Goal: Ask a question

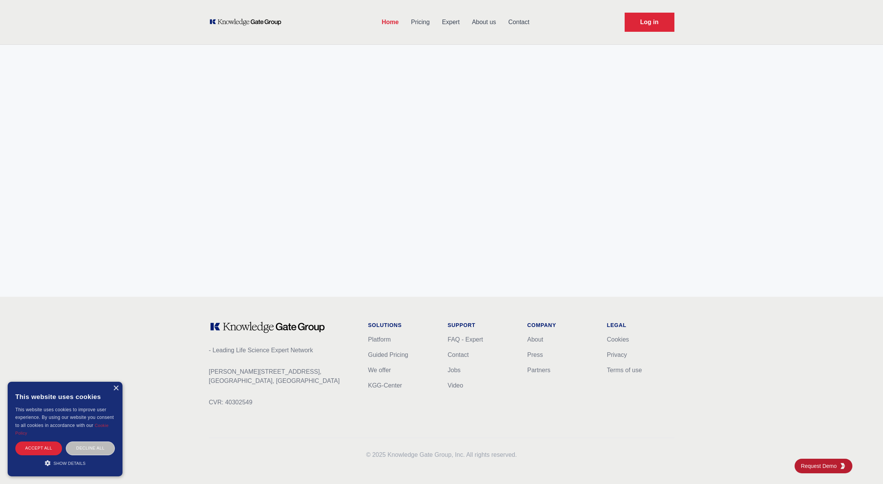
scroll to position [2893, 0]
click at [384, 374] on li "We offer" at bounding box center [401, 370] width 67 height 9
click at [386, 370] on link "We offer" at bounding box center [379, 370] width 23 height 7
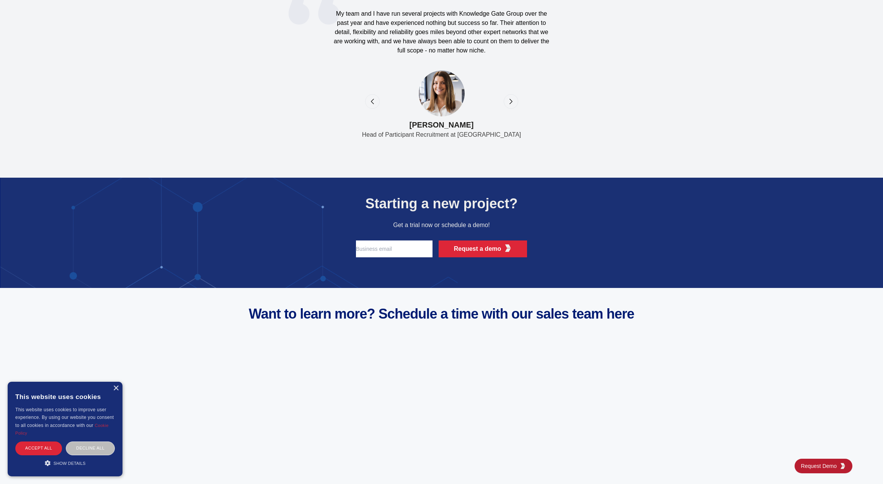
scroll to position [2893, 0]
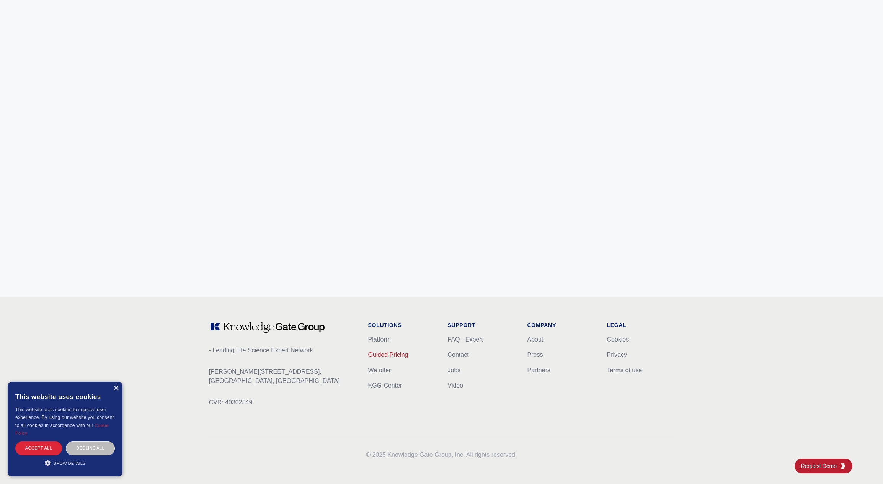
click at [381, 354] on link "Guided Pricing" at bounding box center [388, 354] width 40 height 7
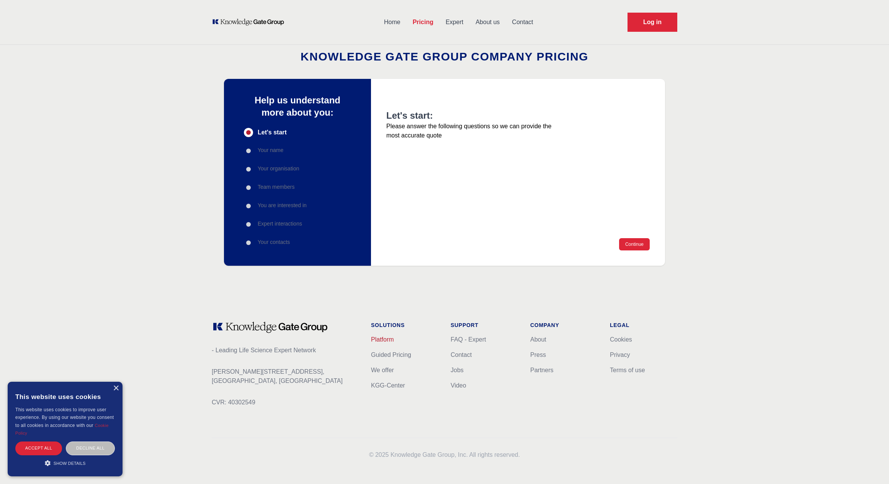
click at [385, 338] on link "Platform" at bounding box center [382, 339] width 23 height 7
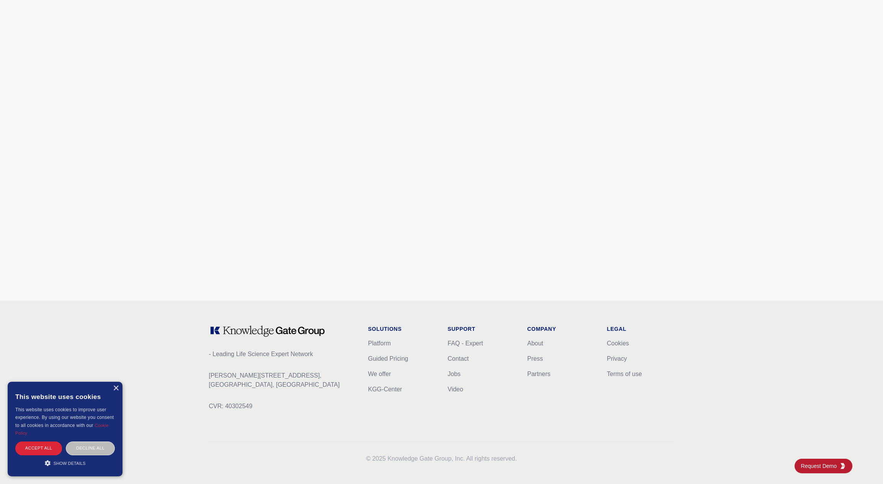
scroll to position [2893, 0]
click at [464, 339] on link "FAQ - Expert" at bounding box center [465, 339] width 35 height 7
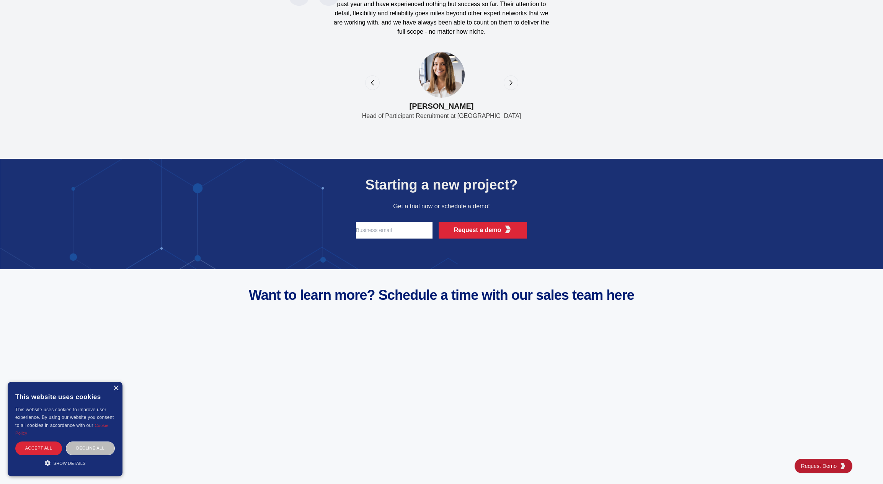
scroll to position [2893, 0]
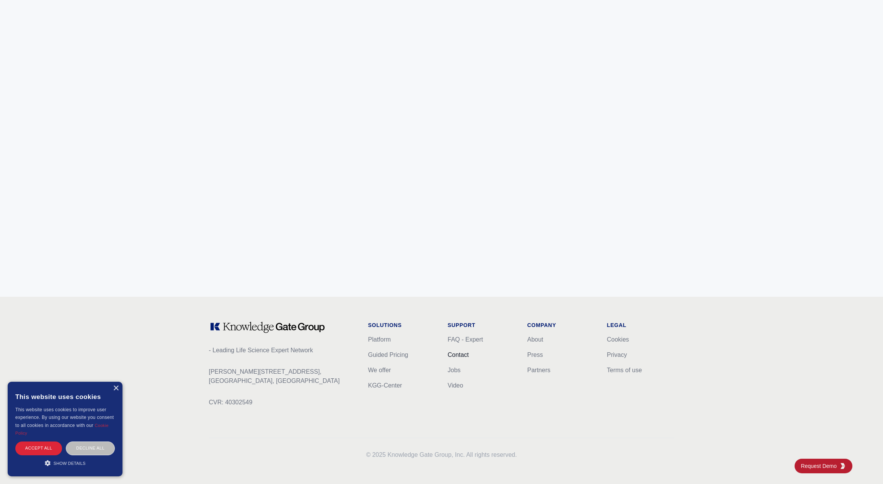
click at [460, 357] on link "Contact" at bounding box center [458, 354] width 21 height 7
click at [457, 371] on link "Jobs" at bounding box center [454, 370] width 13 height 7
click at [460, 383] on link "Video" at bounding box center [456, 385] width 16 height 7
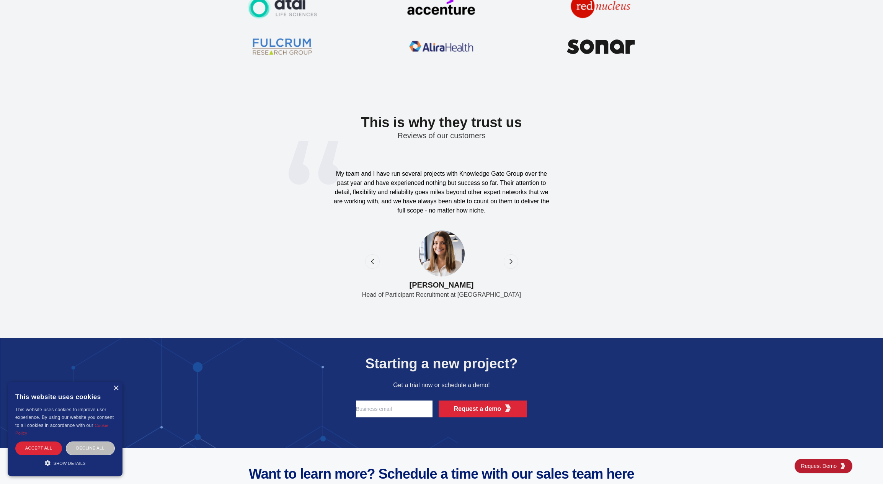
scroll to position [2893, 0]
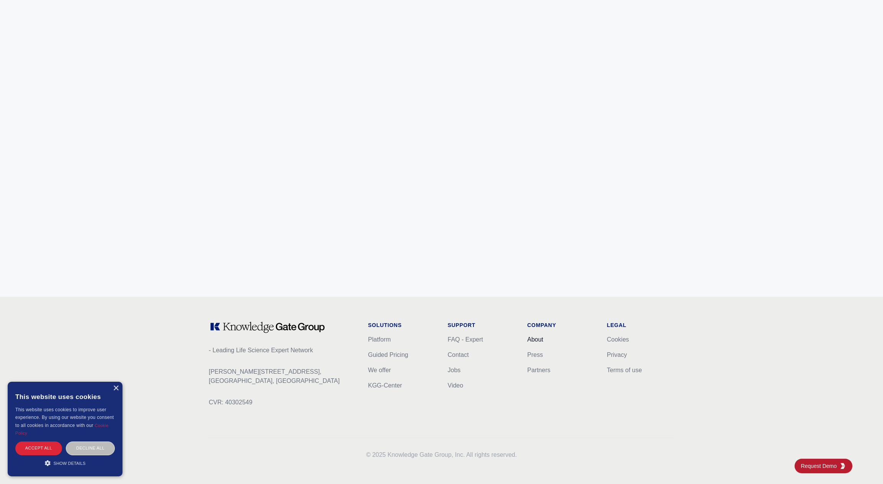
click at [537, 340] on link "About" at bounding box center [535, 339] width 16 height 7
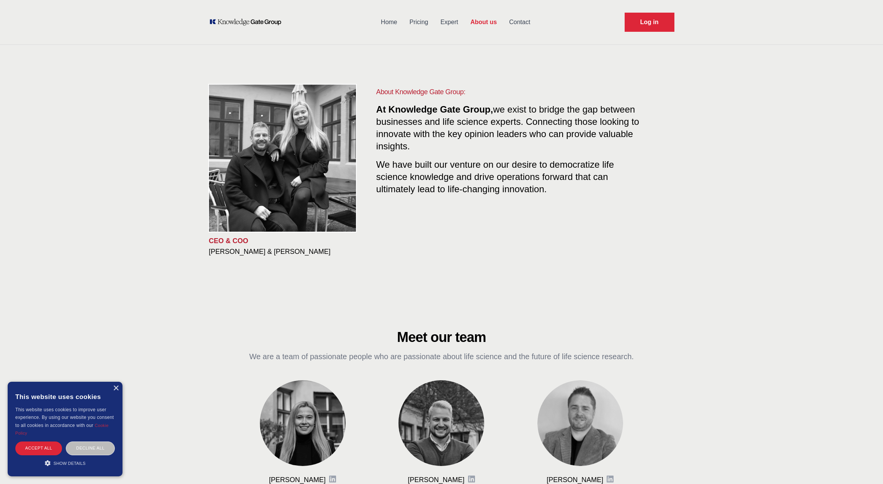
click at [245, 20] on icon "KOL Knowledge Platform: Talk to Key External Experts (KEE)" at bounding box center [245, 22] width 73 height 8
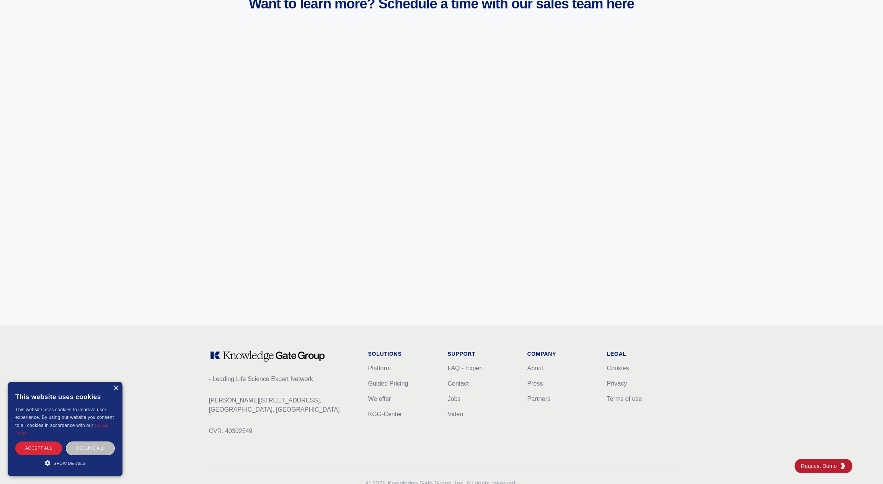
scroll to position [2893, 0]
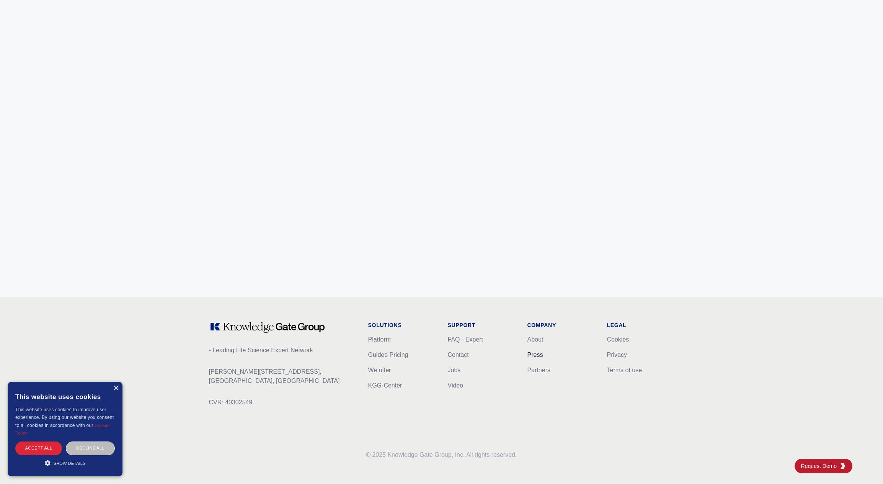
click at [534, 353] on link "Press" at bounding box center [535, 354] width 16 height 7
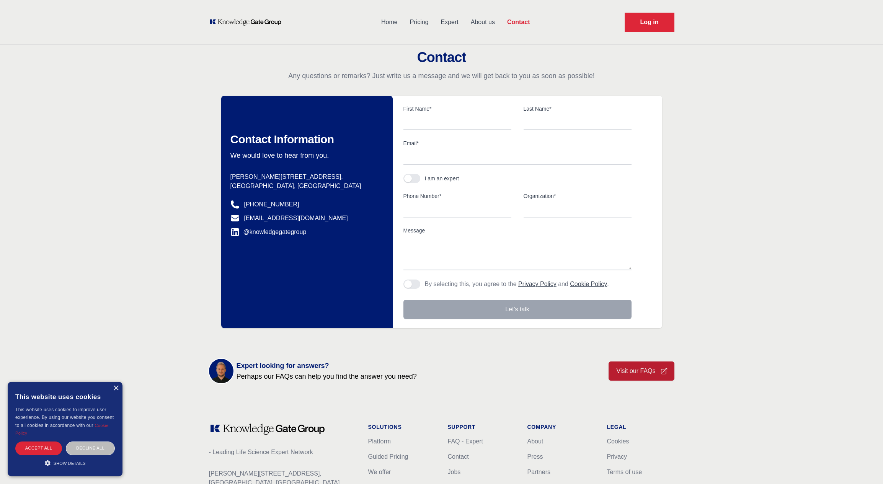
click at [246, 17] on div "Home Pricing Expert About us Contact Log in" at bounding box center [442, 22] width 490 height 44
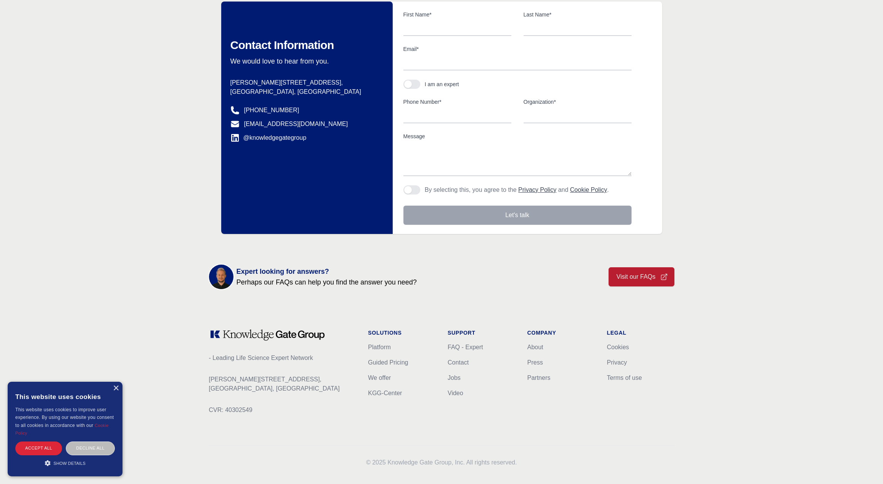
scroll to position [102, 0]
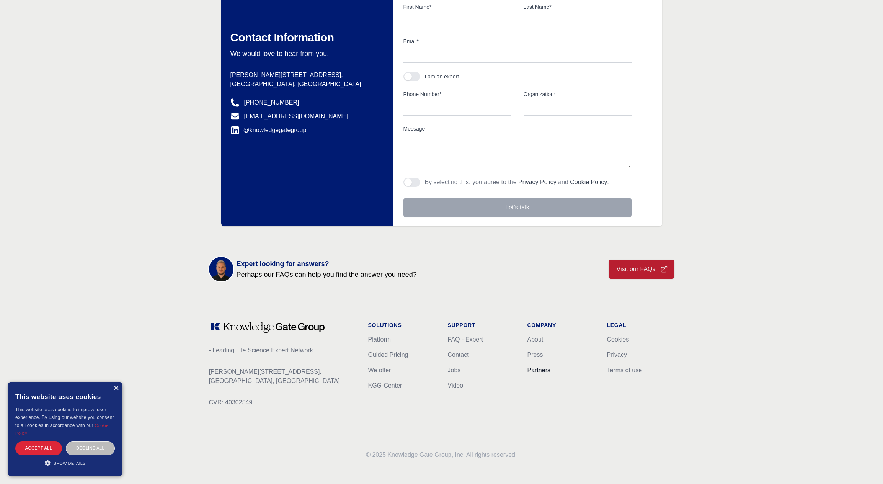
click at [541, 369] on link "Partners" at bounding box center [538, 370] width 23 height 7
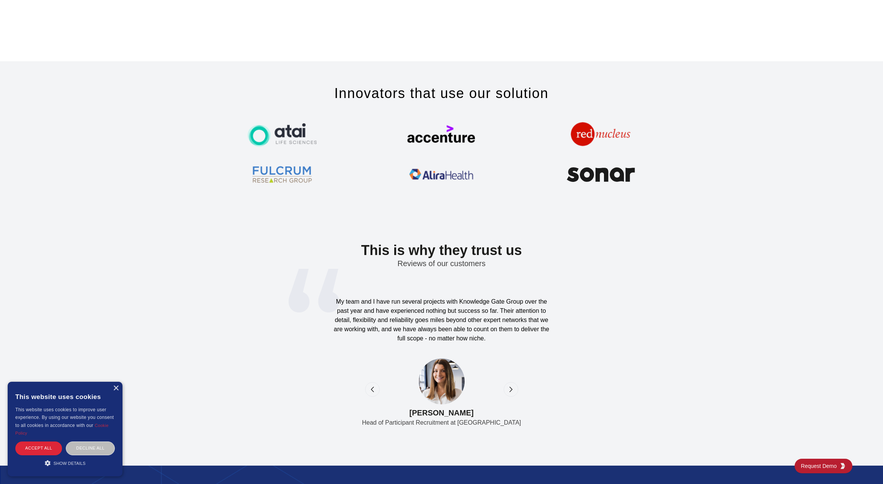
scroll to position [2893, 0]
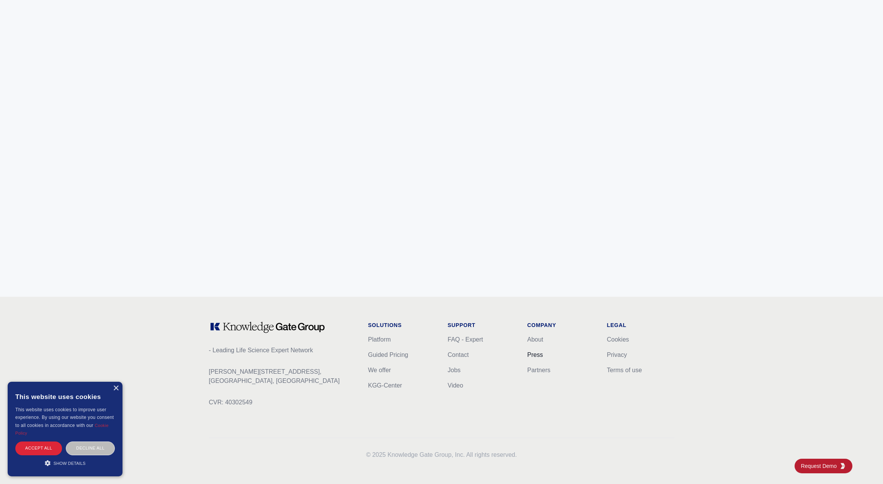
click at [542, 356] on link "Press" at bounding box center [535, 354] width 16 height 7
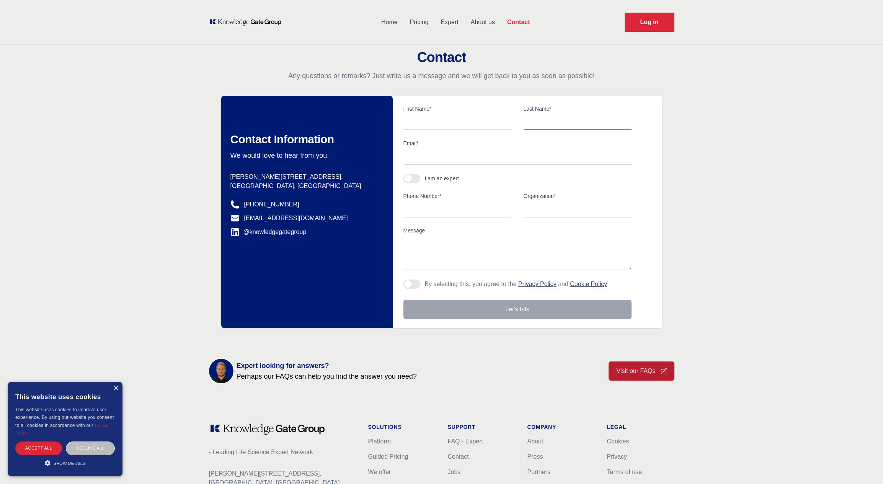
click at [573, 117] on input "text" at bounding box center [578, 122] width 108 height 16
click at [695, 123] on div "Contact Any questions or remarks? Just write us a message and we will get back …" at bounding box center [441, 189] width 883 height 278
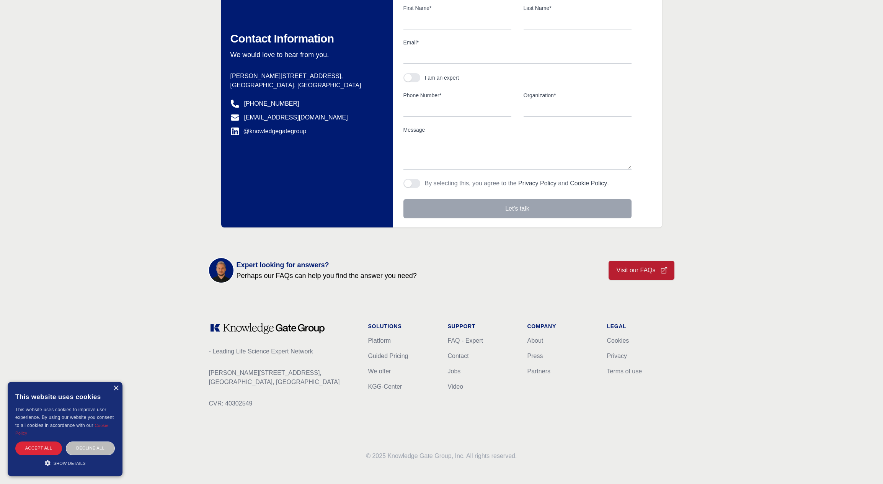
scroll to position [102, 0]
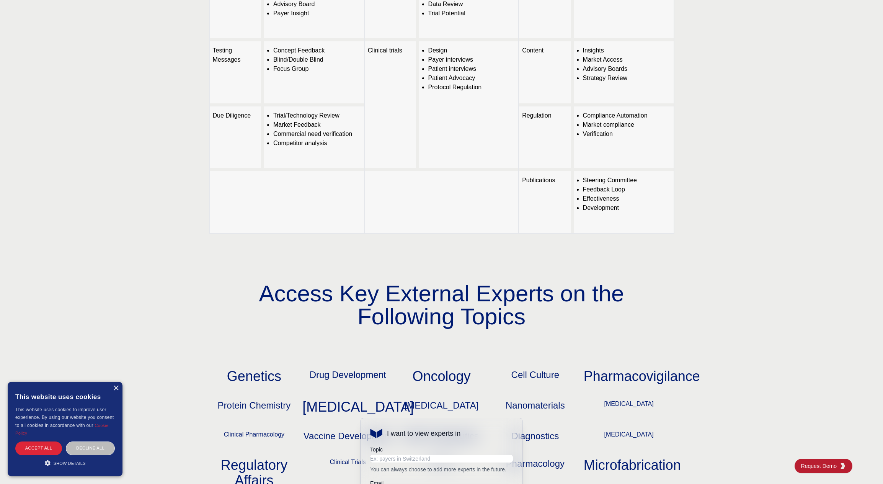
scroll to position [600, 0]
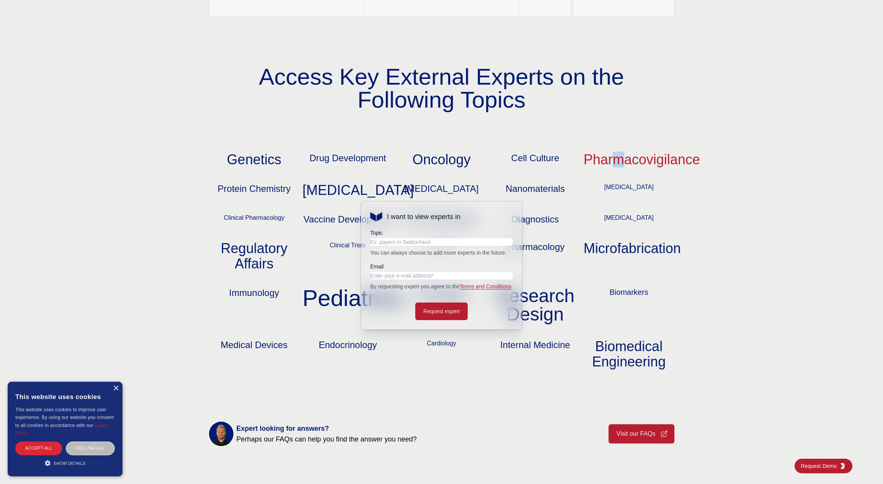
drag, startPoint x: 620, startPoint y: 160, endPoint x: 610, endPoint y: 162, distance: 9.9
click at [616, 161] on p "Pharmacovigilance" at bounding box center [629, 159] width 91 height 15
click at [487, 158] on div "Genetics Drug Development Oncology Cell Culture Pharmacovigilance Protein Chemi…" at bounding box center [441, 260] width 465 height 217
drag, startPoint x: 403, startPoint y: 253, endPoint x: 411, endPoint y: 245, distance: 11.6
click at [405, 253] on p "You can always choose to add more experts in the future." at bounding box center [441, 253] width 143 height 8
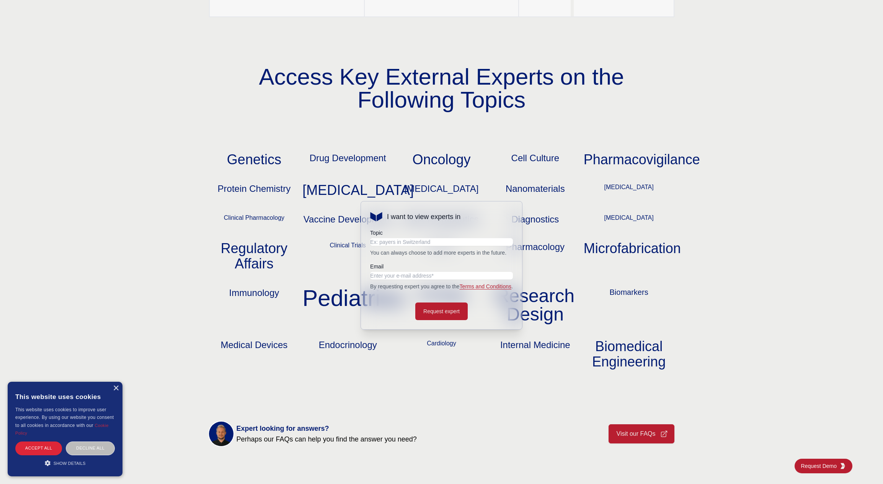
click at [411, 245] on input "text" at bounding box center [441, 242] width 143 height 8
click at [422, 240] on input "text" at bounding box center [441, 242] width 143 height 8
type input "sdda"
type input "q"
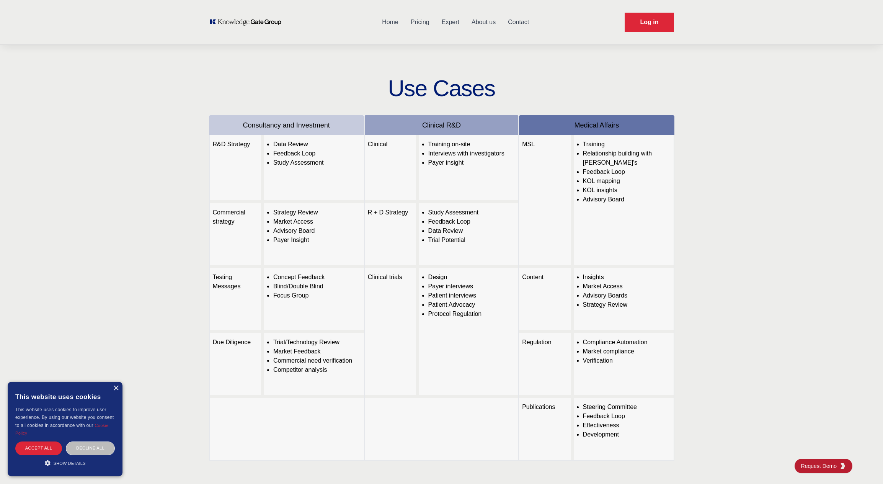
scroll to position [0, 0]
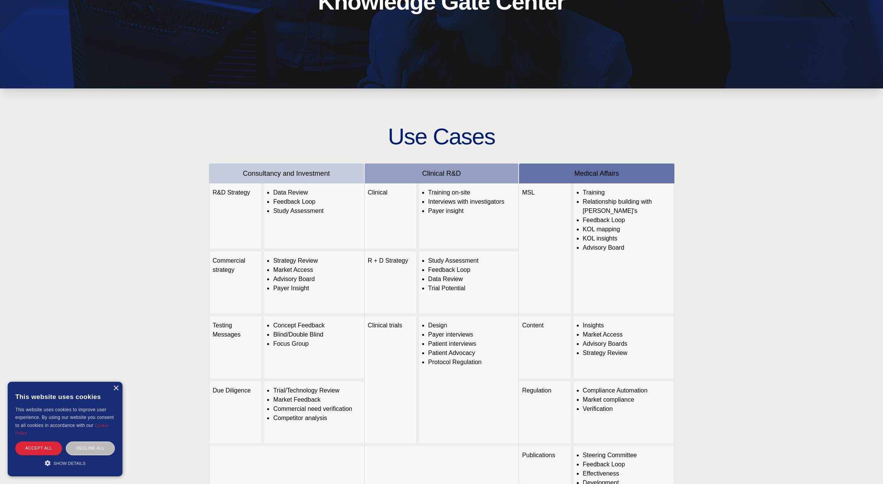
type input "onc"
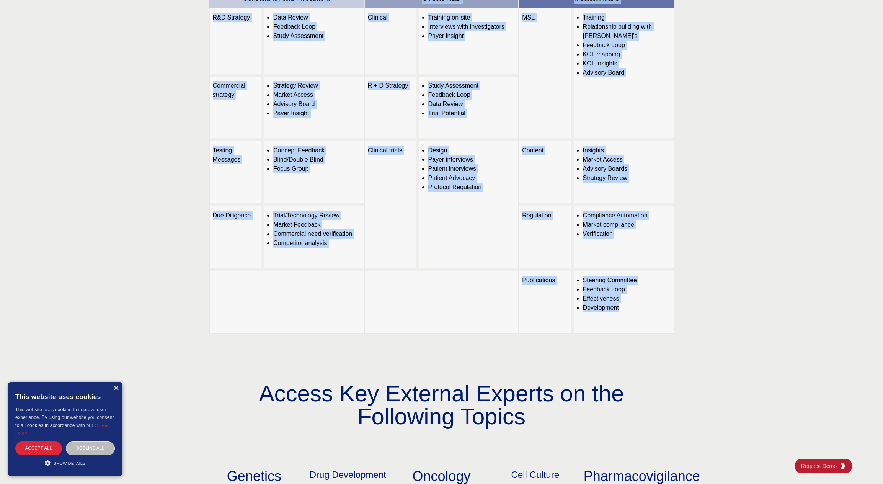
scroll to position [284, 0]
drag, startPoint x: 181, startPoint y: 140, endPoint x: 692, endPoint y: 328, distance: 544.7
click at [692, 328] on div "Use Cases Consultancy and Investment R&D Strategy Data Review Feedback Loop Stu…" at bounding box center [441, 131] width 883 height 436
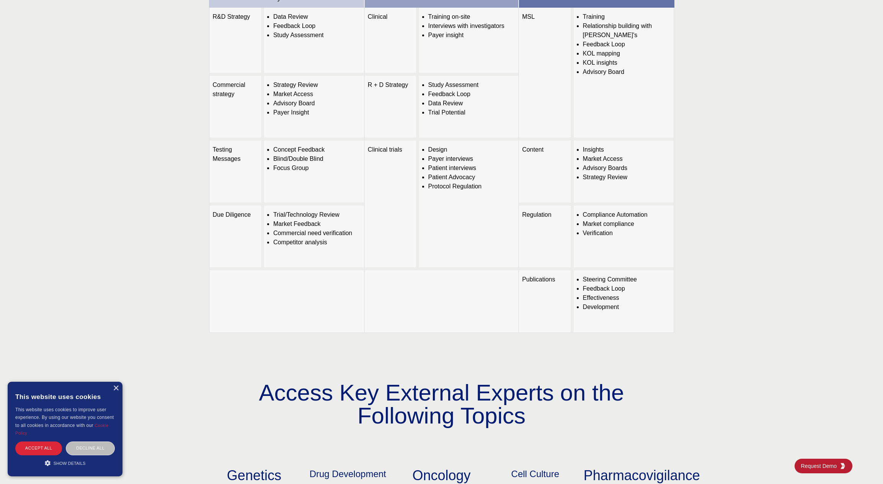
click at [728, 323] on div "Use Cases Consultancy and Investment R&D Strategy Data Review Feedback Loop Stu…" at bounding box center [441, 131] width 883 height 436
drag, startPoint x: 707, startPoint y: 331, endPoint x: 728, endPoint y: 317, distance: 25.4
click at [728, 317] on div "Use Cases Consultancy and Investment R&D Strategy Data Review Feedback Loop Stu…" at bounding box center [441, 131] width 883 height 436
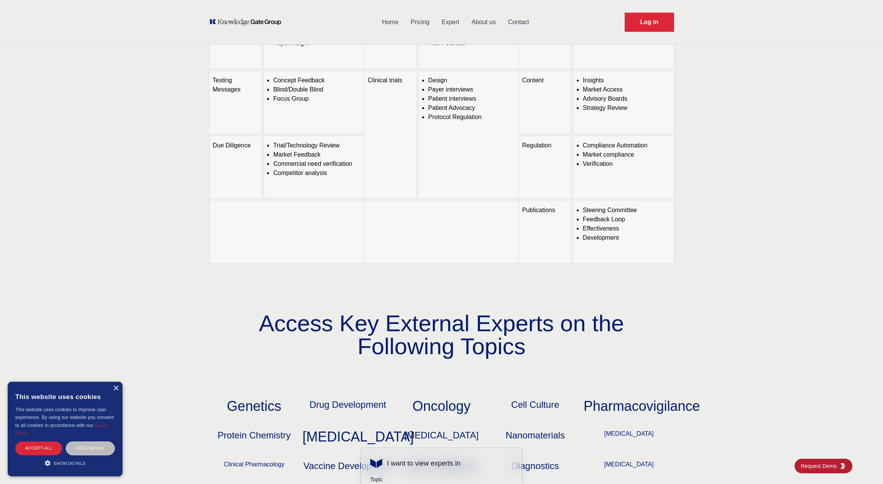
scroll to position [76, 0]
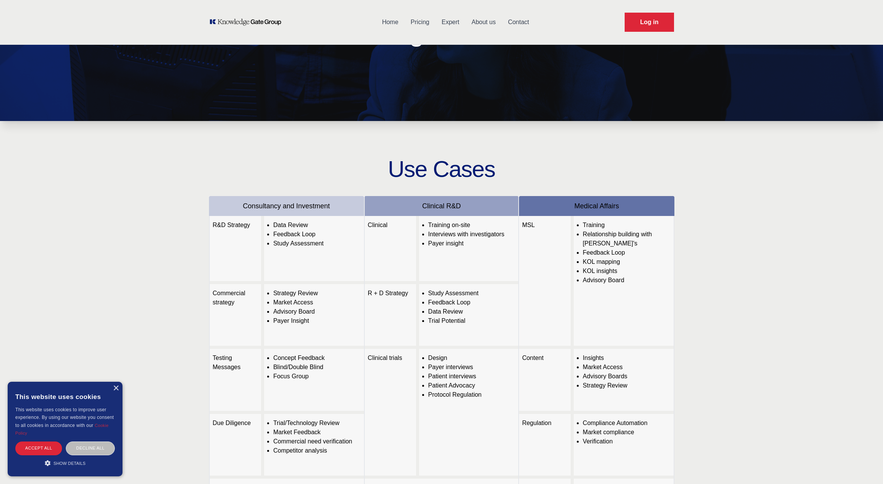
click at [68, 291] on div "Use Cases Consultancy and Investment R&D Strategy Data Review Feedback Loop Stu…" at bounding box center [441, 339] width 883 height 436
